Goal: Check status: Check status

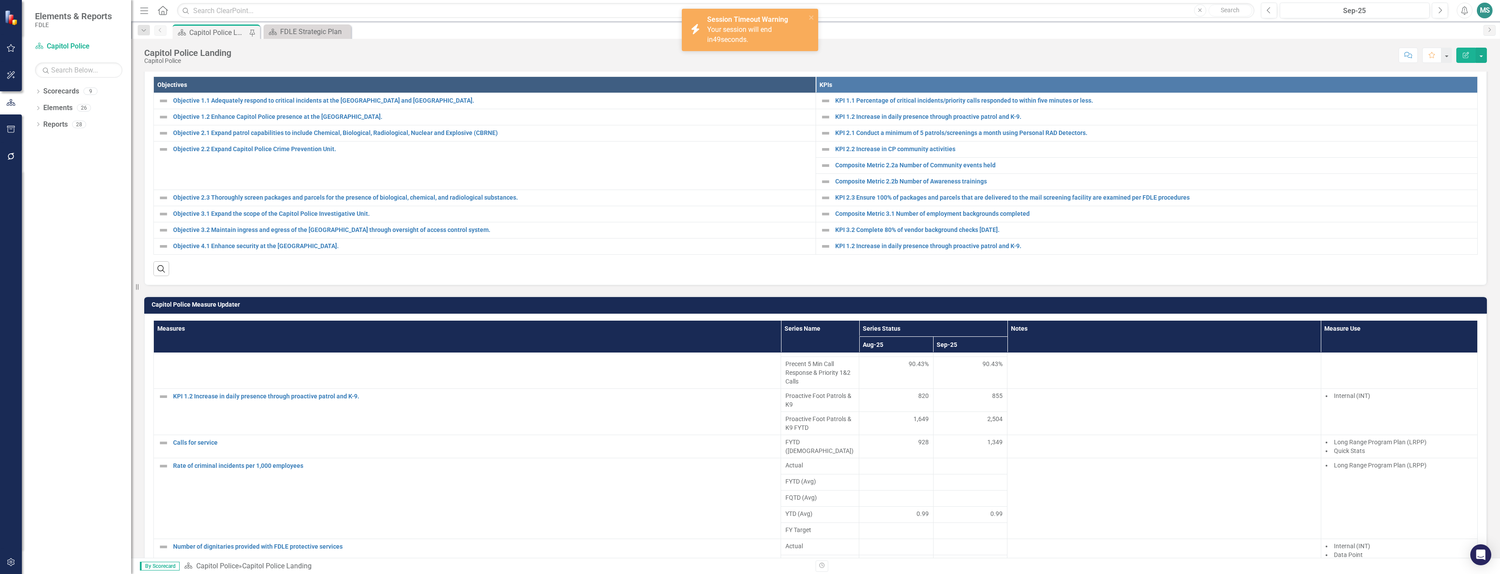
scroll to position [218, 0]
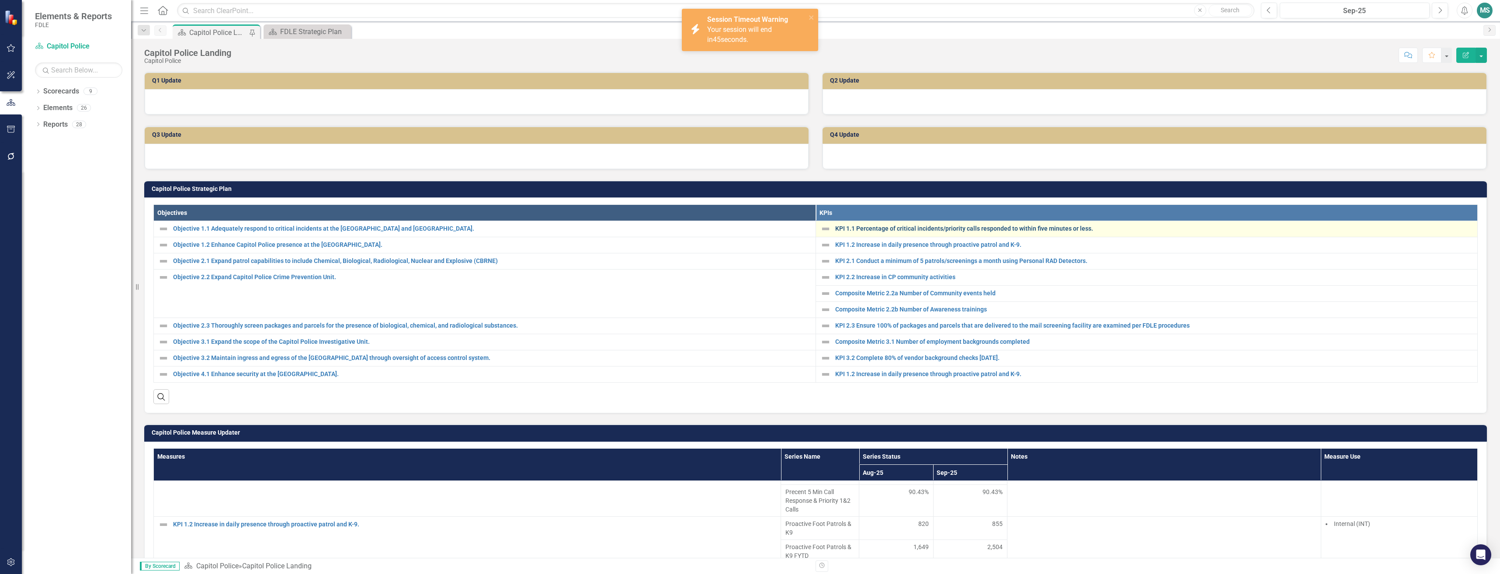
click at [894, 229] on link "KPI 1.1 Percentage of critical incidents/priority calls responded to within fiv…" at bounding box center [1154, 228] width 638 height 7
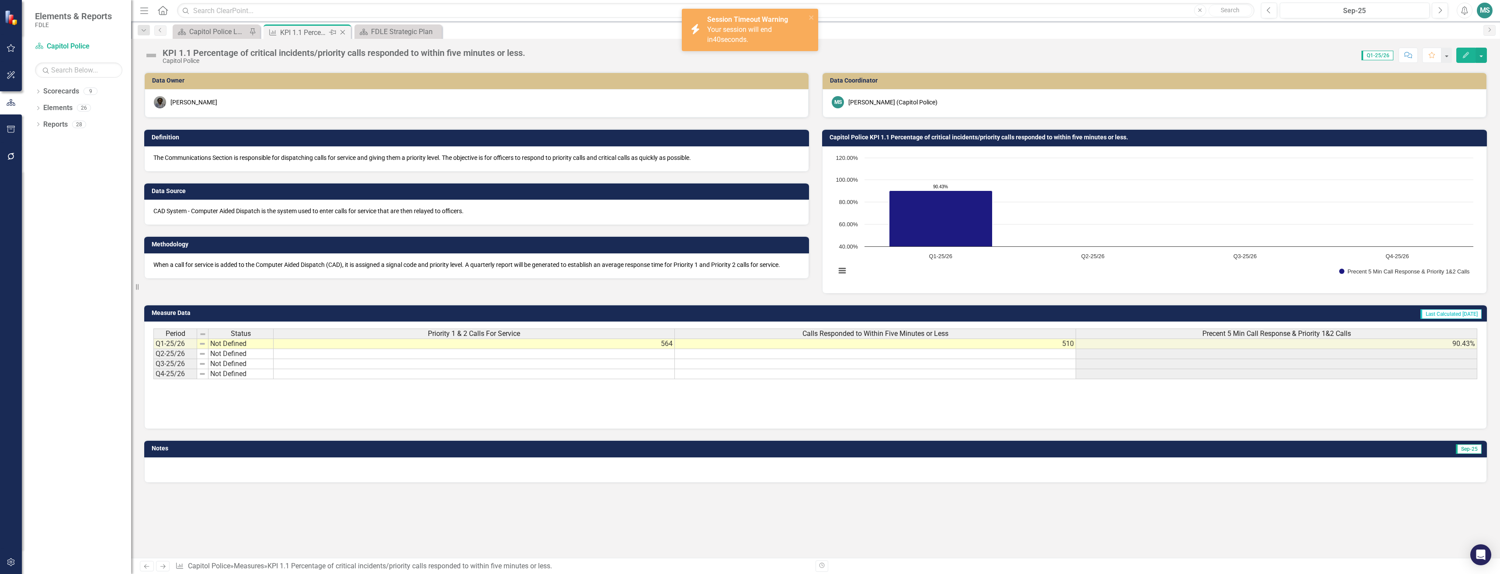
click at [342, 32] on icon "Close" at bounding box center [342, 32] width 9 height 7
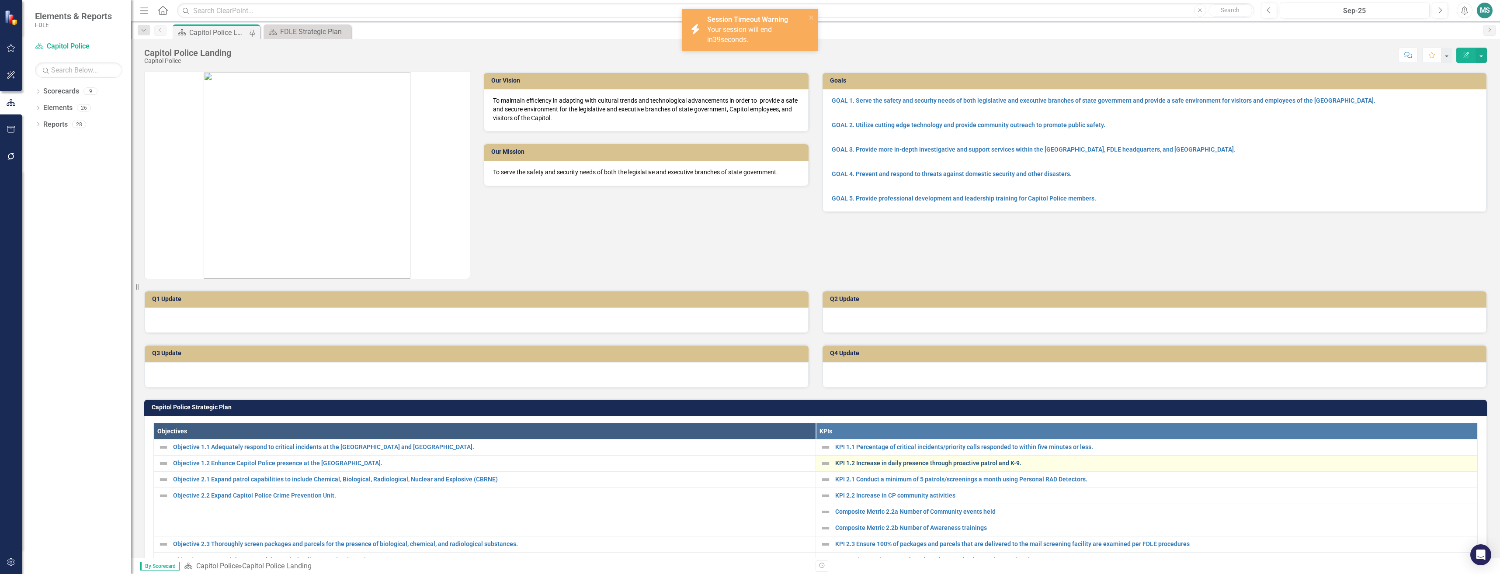
click at [866, 467] on link "KPI 1.2 Increase in daily presence through proactive patrol and K-9." at bounding box center [1154, 463] width 638 height 7
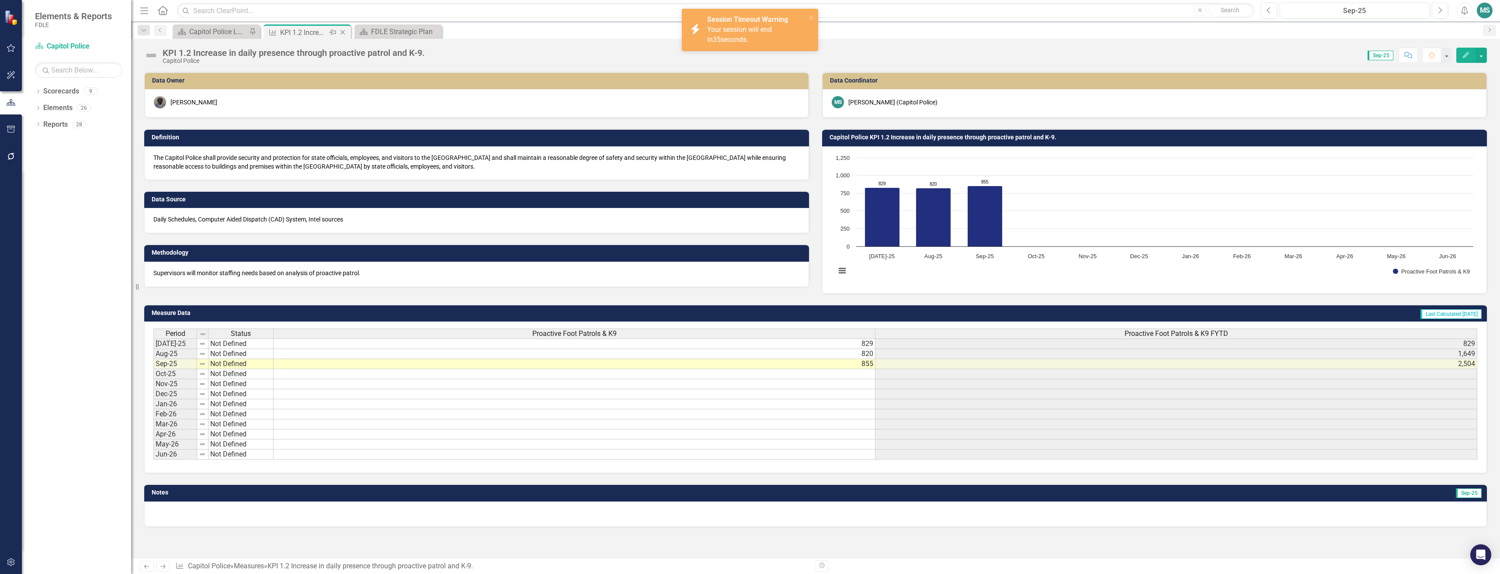
click at [343, 33] on icon "Close" at bounding box center [342, 32] width 9 height 7
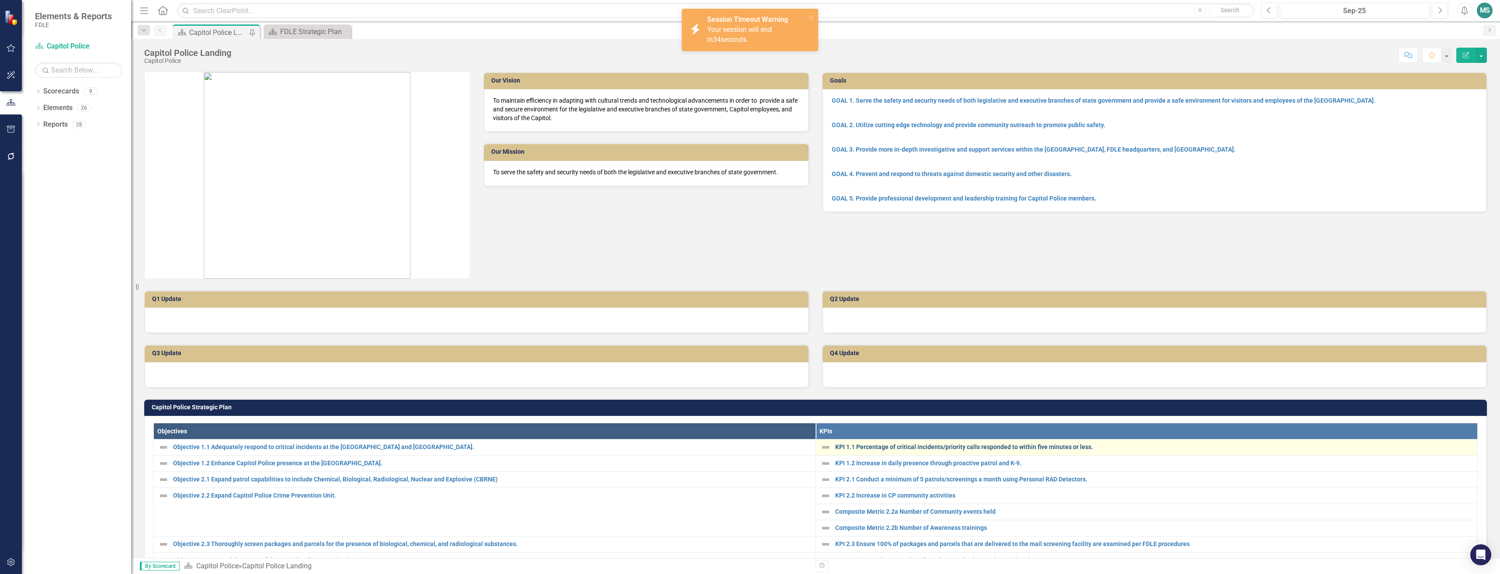
click at [857, 446] on link "KPI 1.1 Percentage of critical incidents/priority calls responded to within fiv…" at bounding box center [1154, 447] width 638 height 7
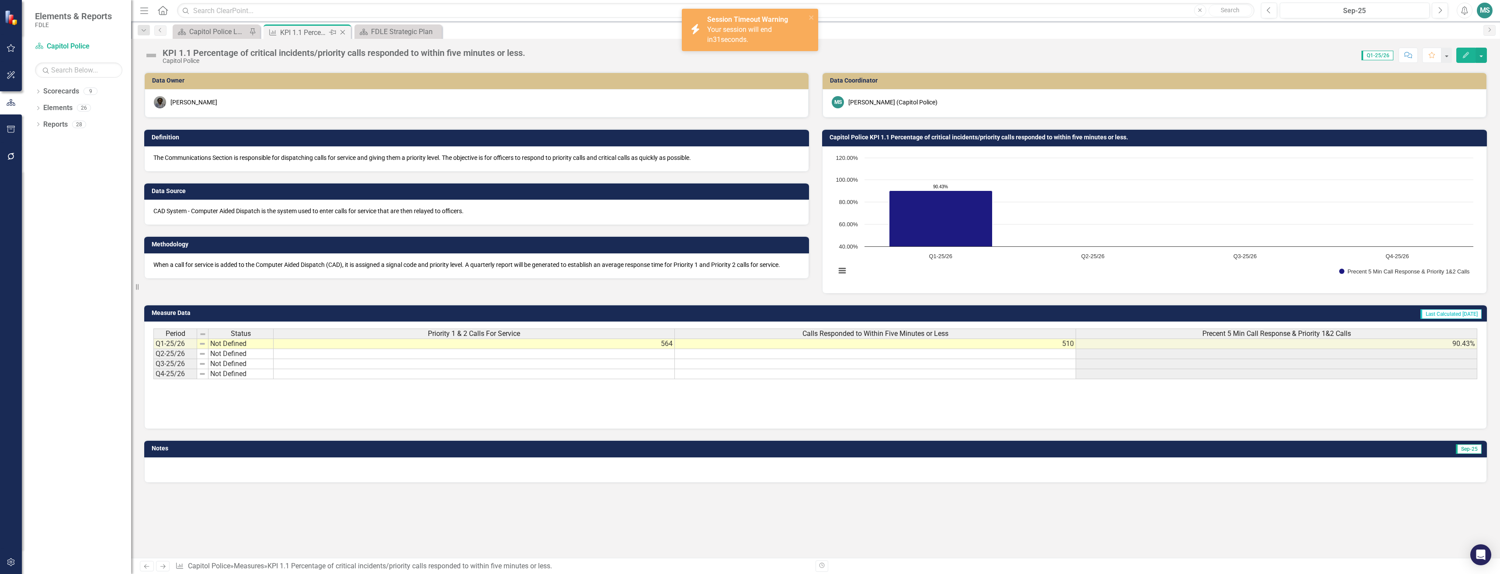
click at [343, 32] on icon "Close" at bounding box center [342, 32] width 9 height 7
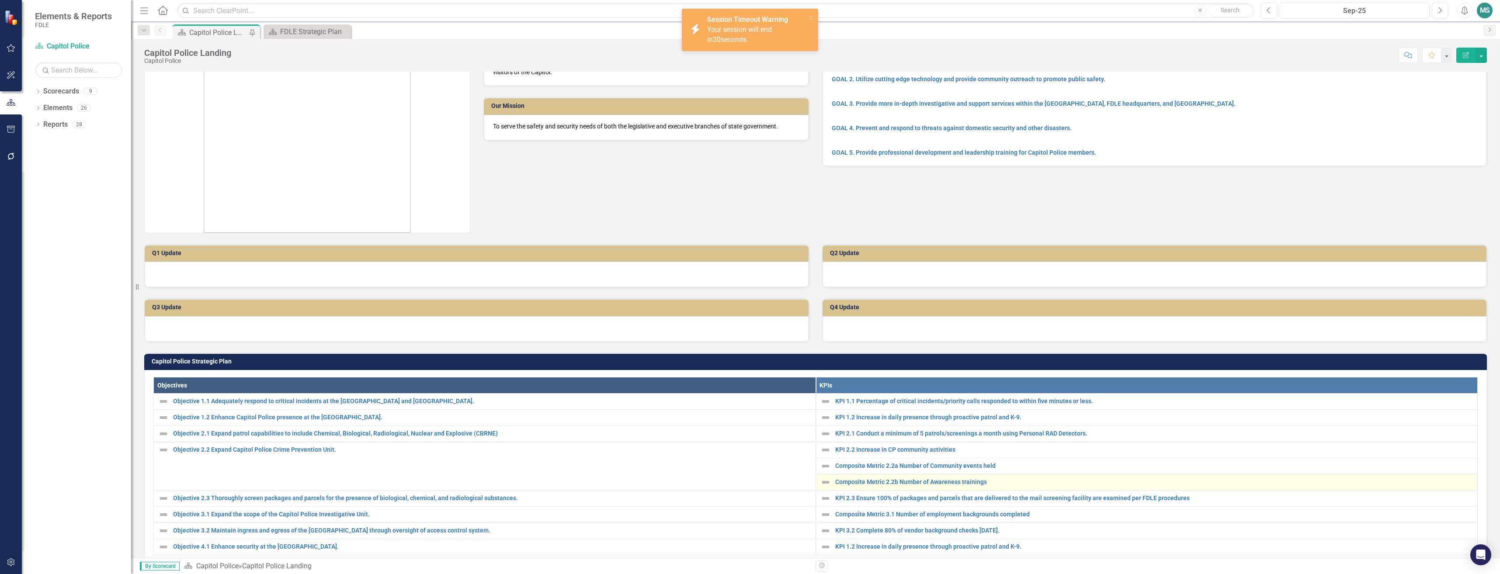
scroll to position [87, 0]
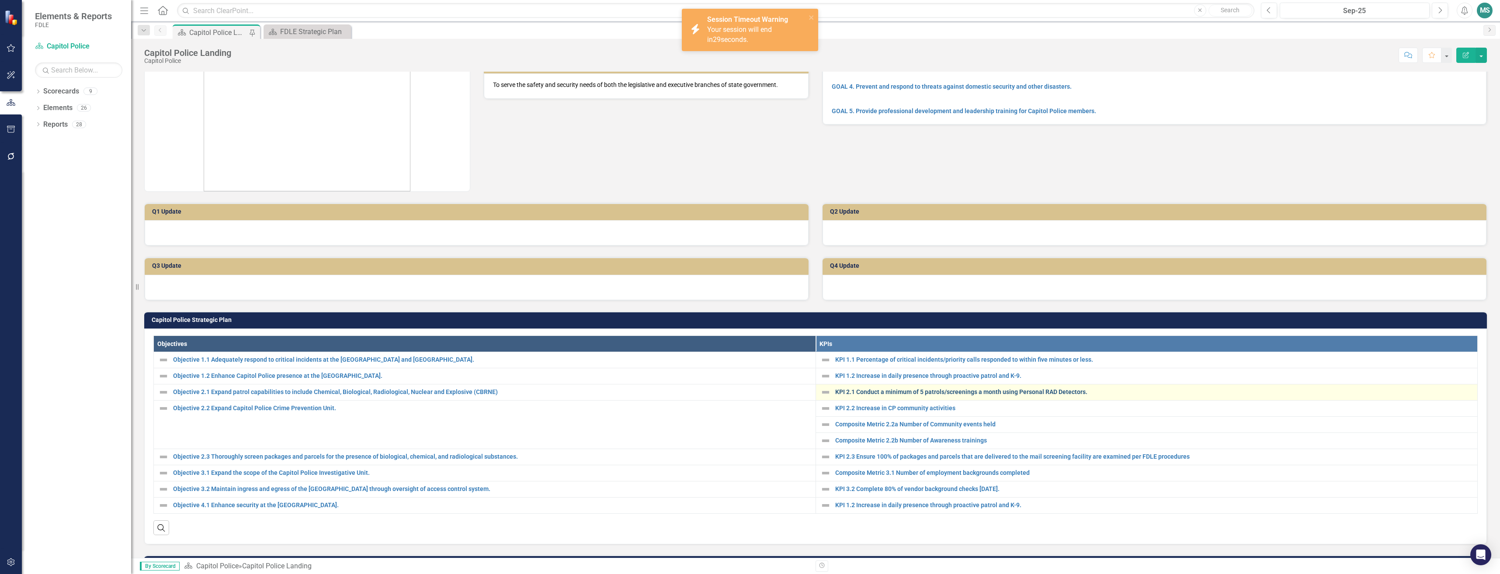
click at [887, 390] on link "KPI 2.1 Conduct a minimum of 5 patrols/screenings a month using Personal RAD De…" at bounding box center [1154, 392] width 638 height 7
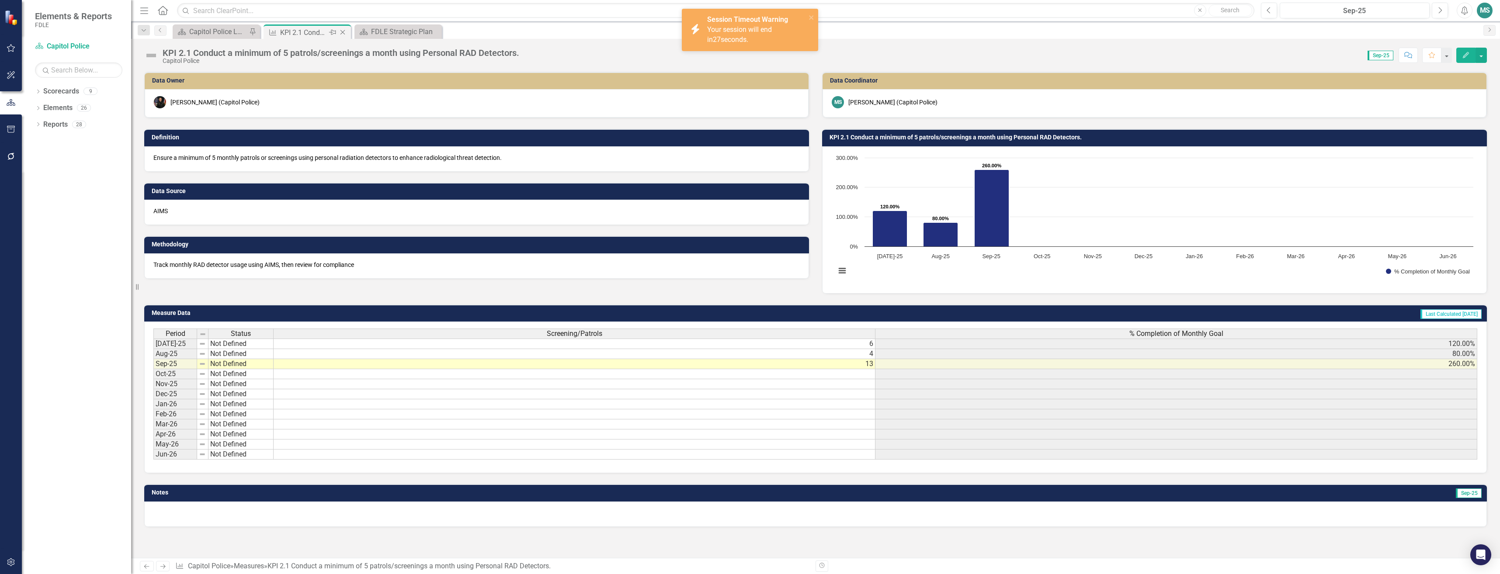
click at [343, 32] on icon "Close" at bounding box center [342, 32] width 9 height 7
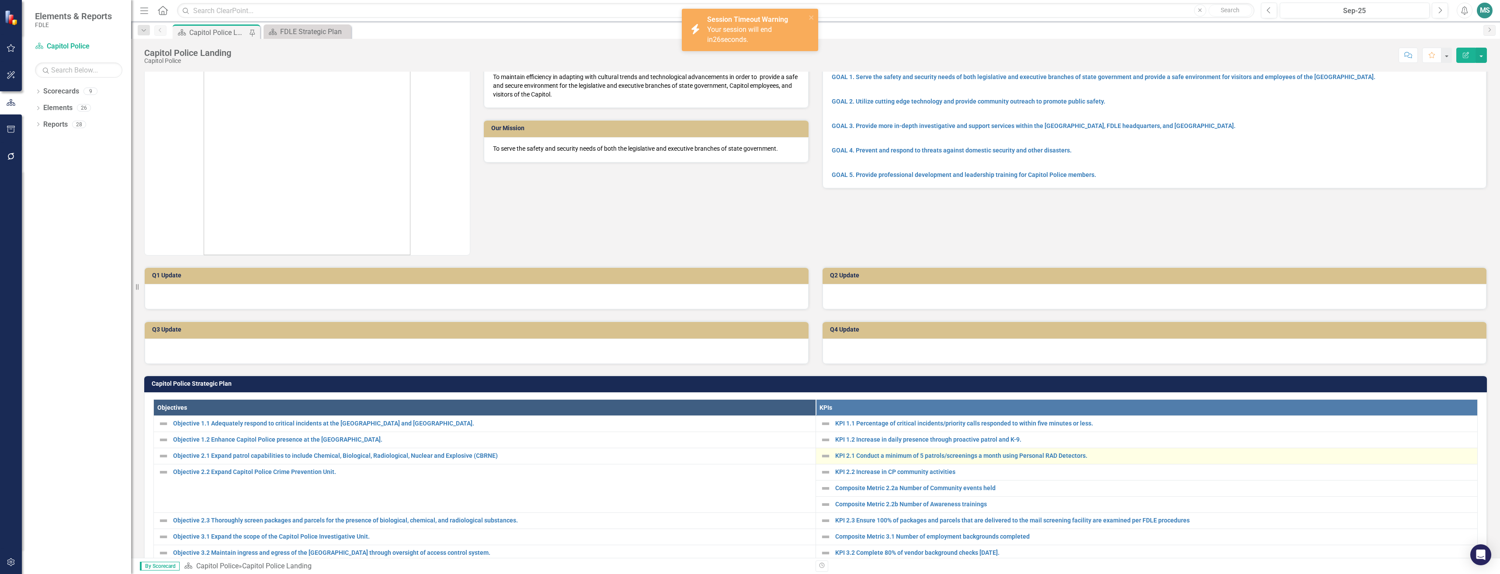
scroll to position [44, 0]
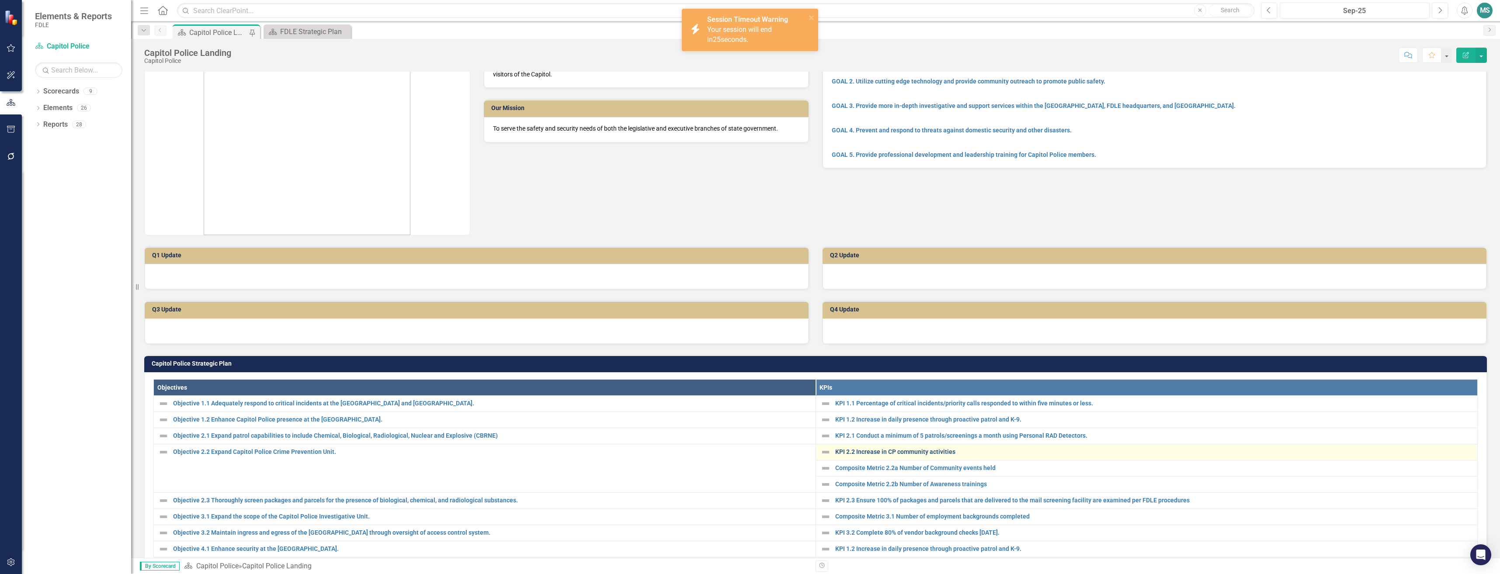
click at [897, 450] on link "KPI 2.2 Increase in CP community activities" at bounding box center [1154, 452] width 638 height 7
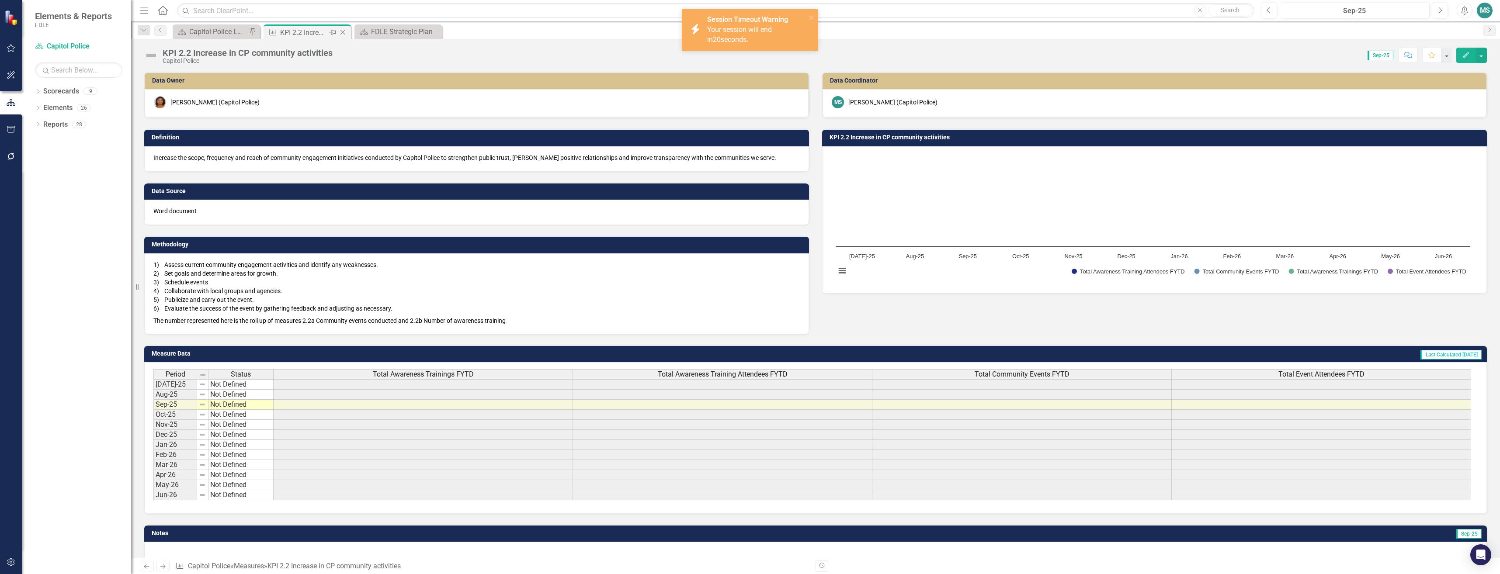
click at [342, 31] on icon "Close" at bounding box center [342, 32] width 9 height 7
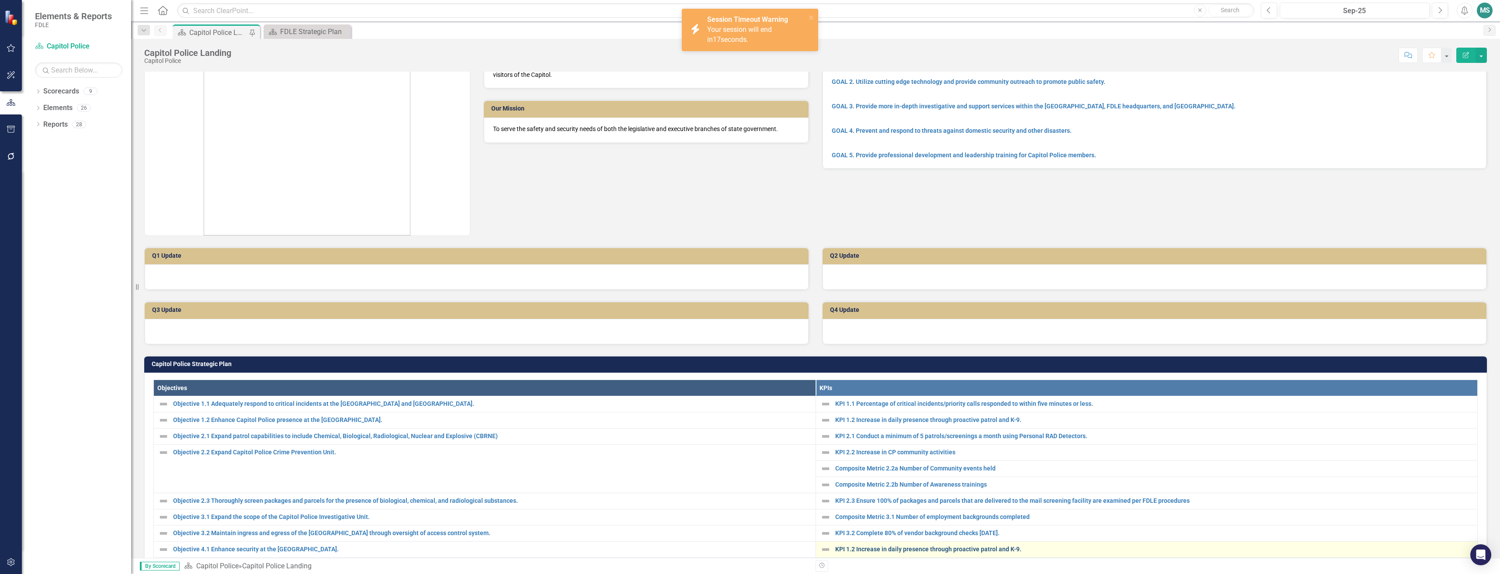
scroll to position [87, 0]
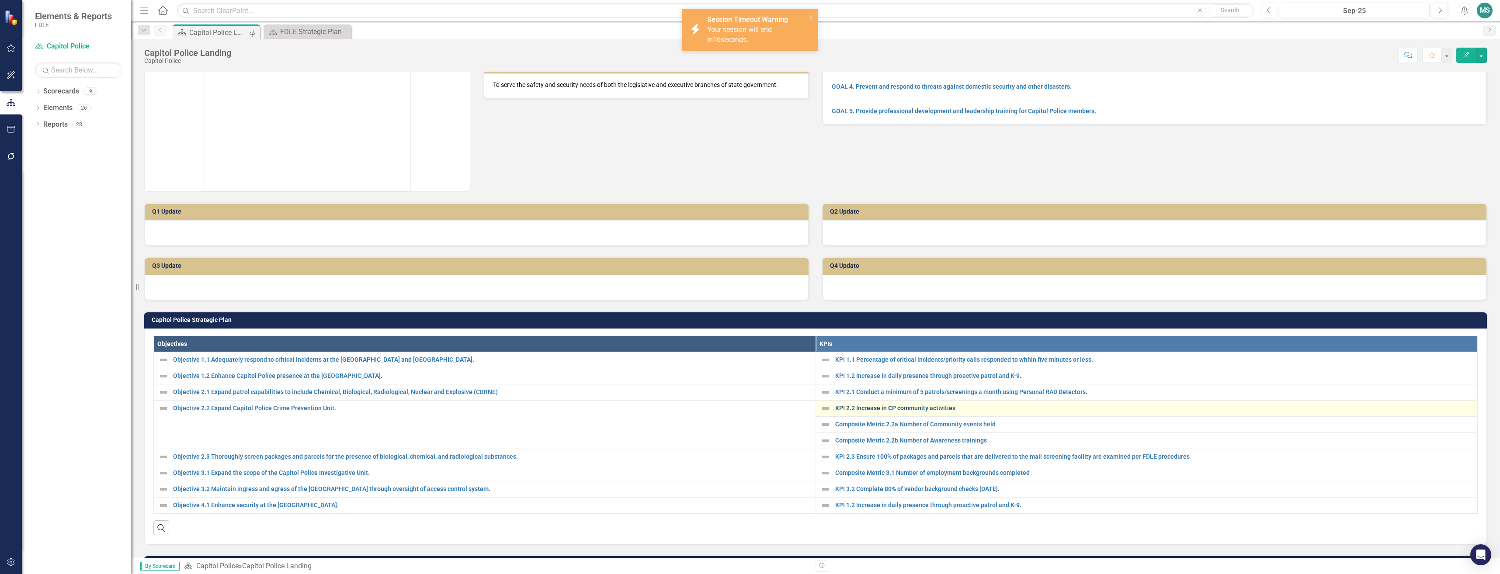
click at [859, 411] on link "KPI 2.2 Increase in CP community activities" at bounding box center [1154, 408] width 638 height 7
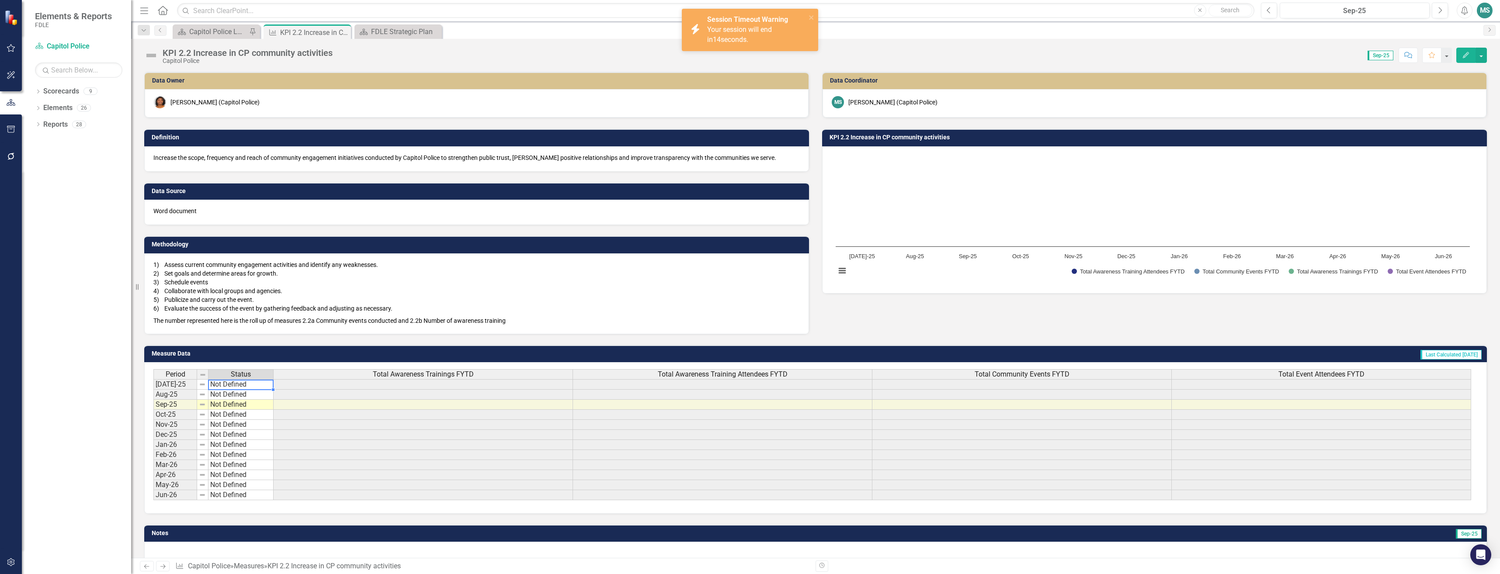
click at [247, 386] on td "Not Defined" at bounding box center [240, 384] width 65 height 10
type textarea "Not Defined"
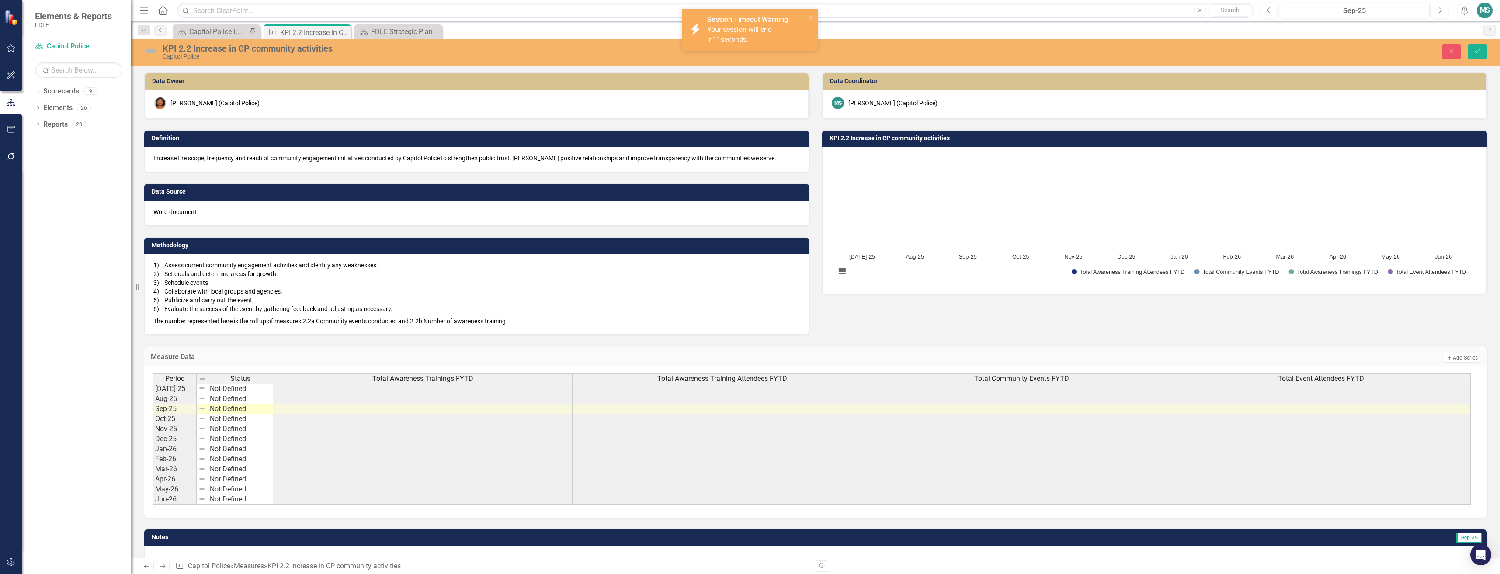
click at [299, 355] on h3 "Measure Data" at bounding box center [513, 357] width 724 height 8
click at [192, 32] on div "Capitol Police Landing" at bounding box center [218, 31] width 58 height 11
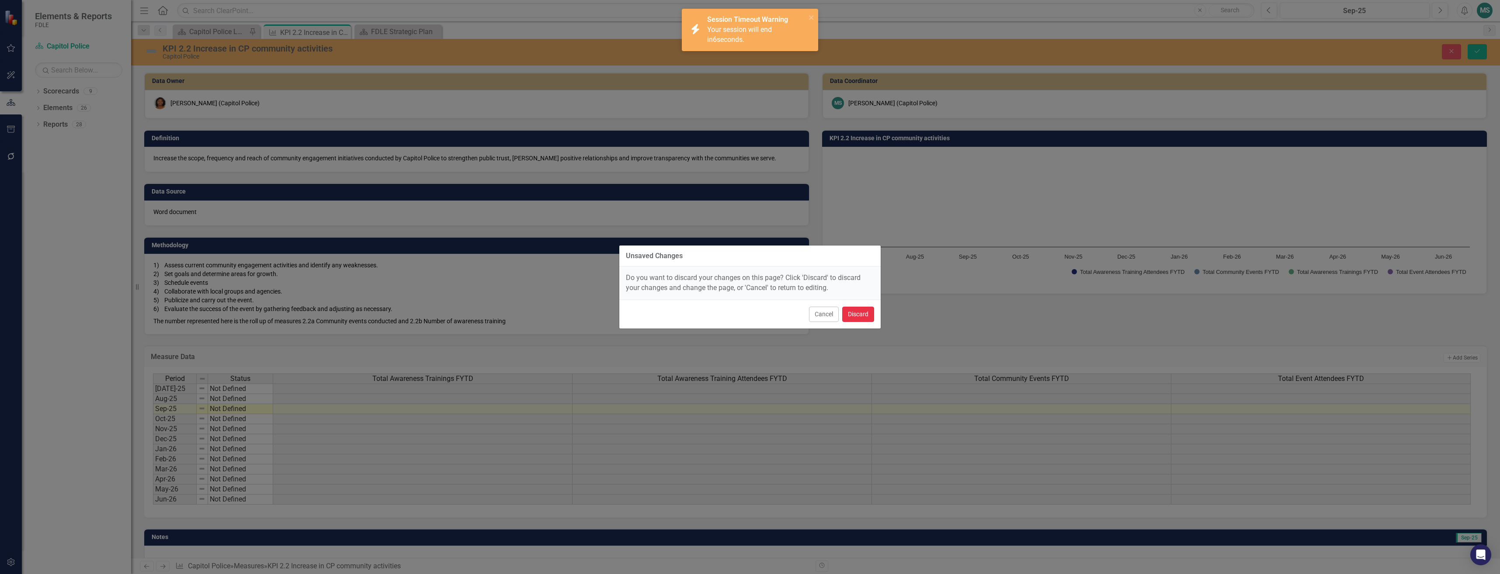
click at [850, 315] on button "Discard" at bounding box center [858, 314] width 32 height 15
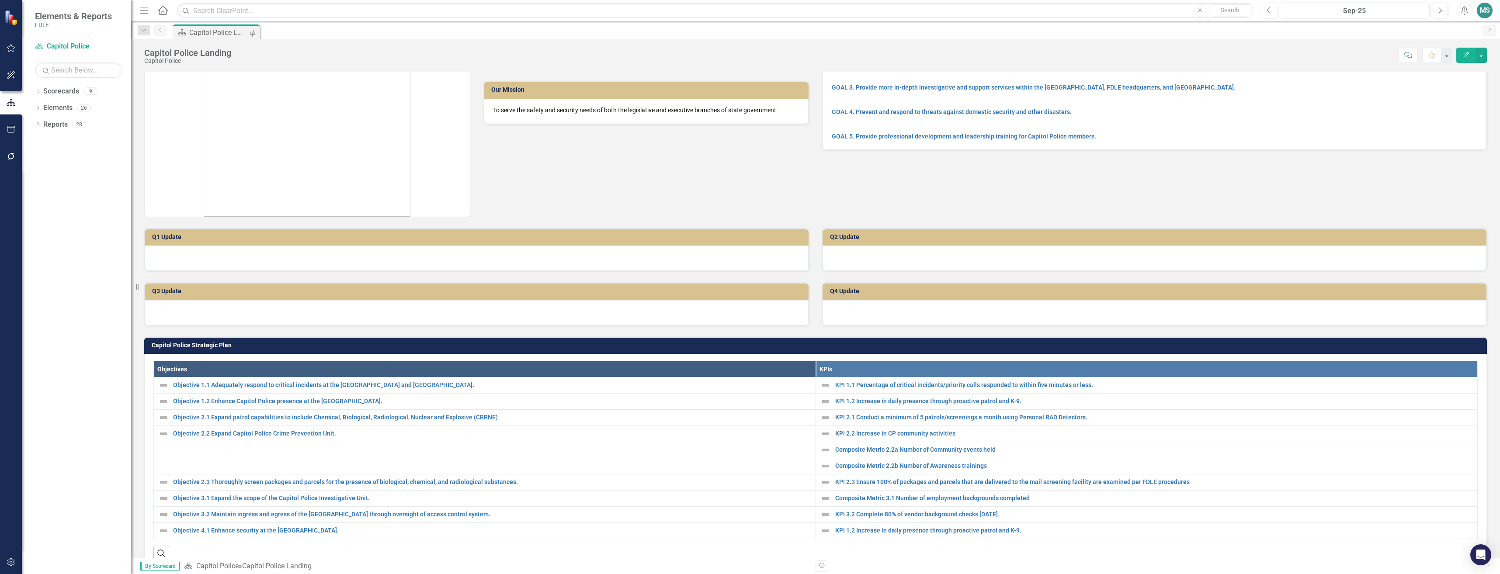
scroll to position [175, 0]
